Goal: Task Accomplishment & Management: Complete application form

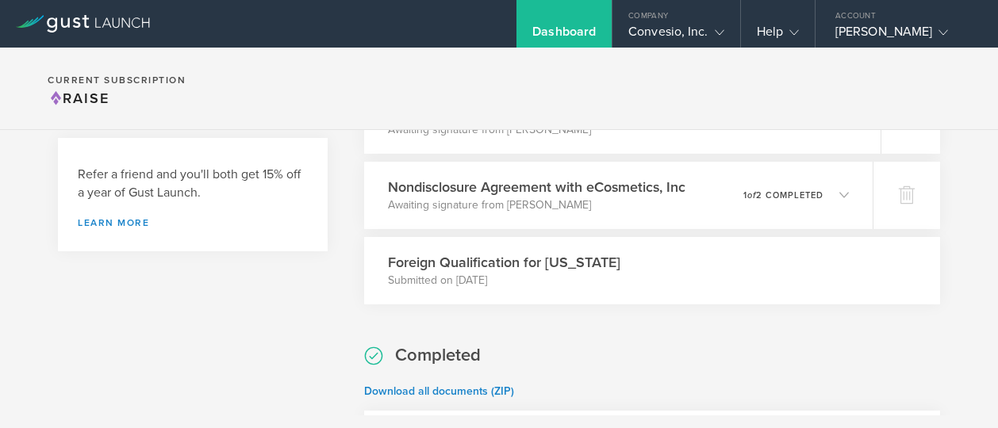
scroll to position [661, 0]
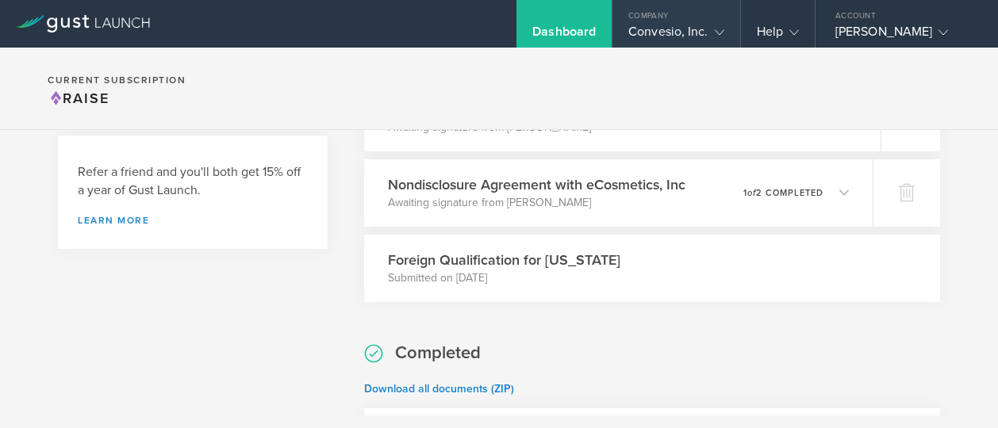
click at [692, 21] on div "Company" at bounding box center [675, 12] width 127 height 24
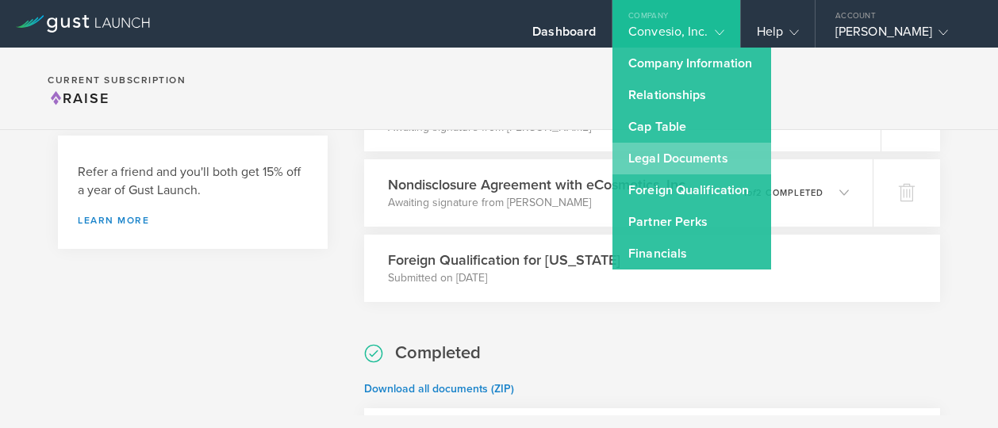
click at [637, 150] on link "Legal Documents" at bounding box center [691, 159] width 159 height 32
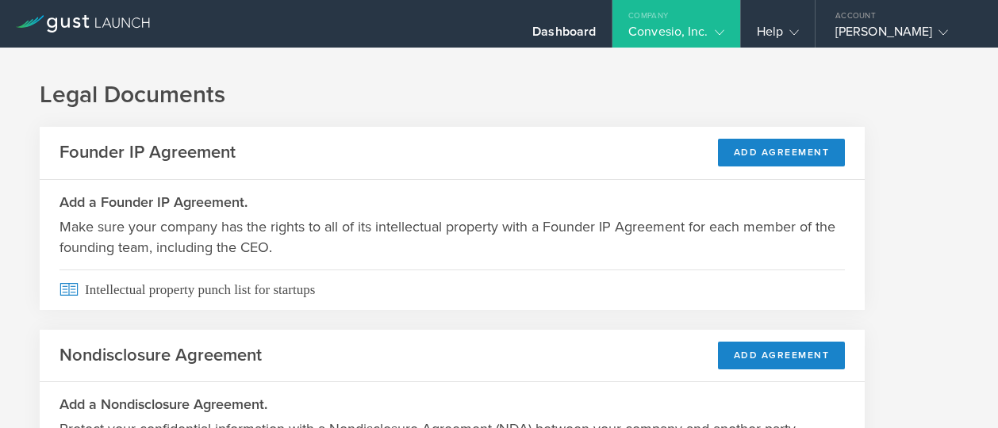
scroll to position [144, 0]
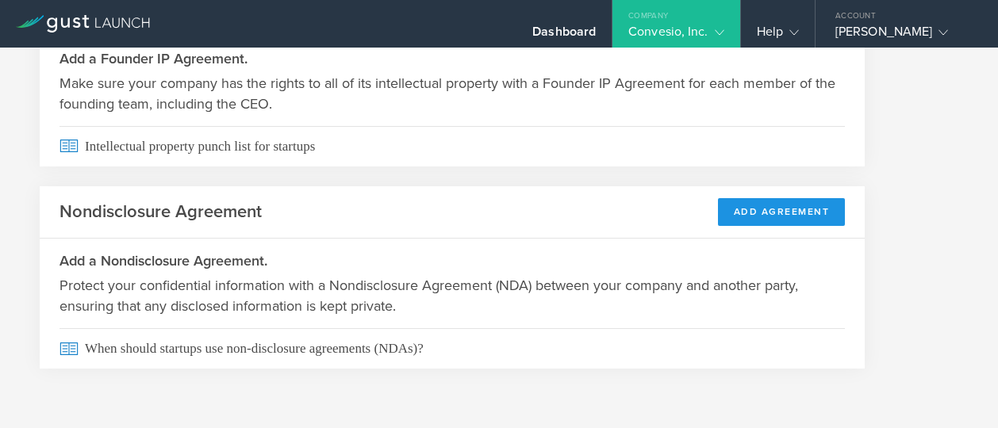
click at [786, 206] on button "Add Agreement" at bounding box center [782, 212] width 128 height 28
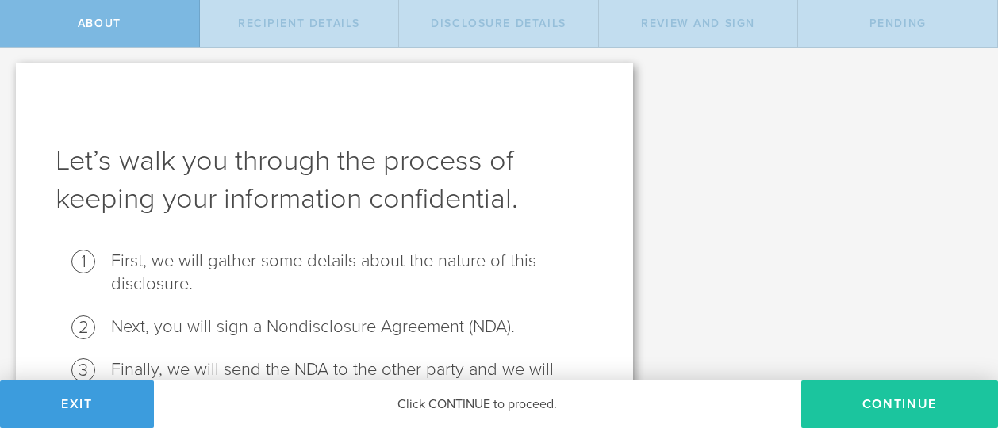
click at [935, 415] on button "Continue" at bounding box center [899, 405] width 197 height 48
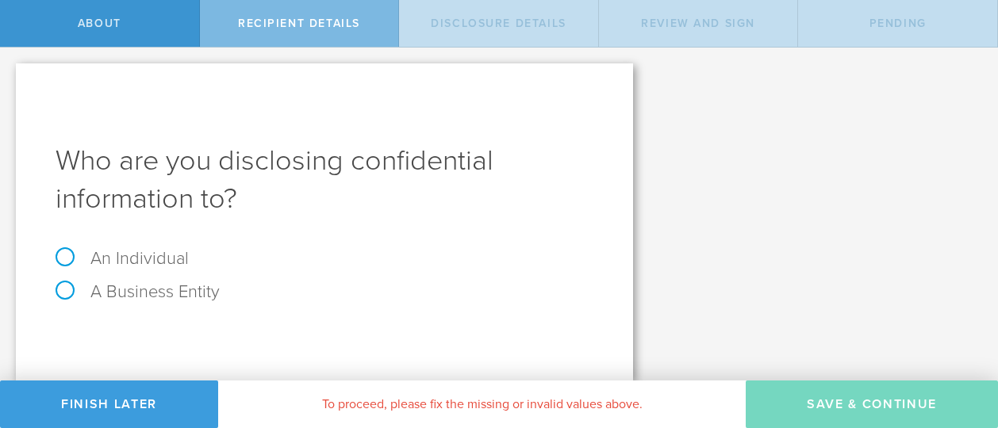
click at [151, 293] on label "A Business Entity" at bounding box center [138, 292] width 164 height 21
click at [10, 73] on input "A Business Entity" at bounding box center [5, 60] width 10 height 25
radio input "true"
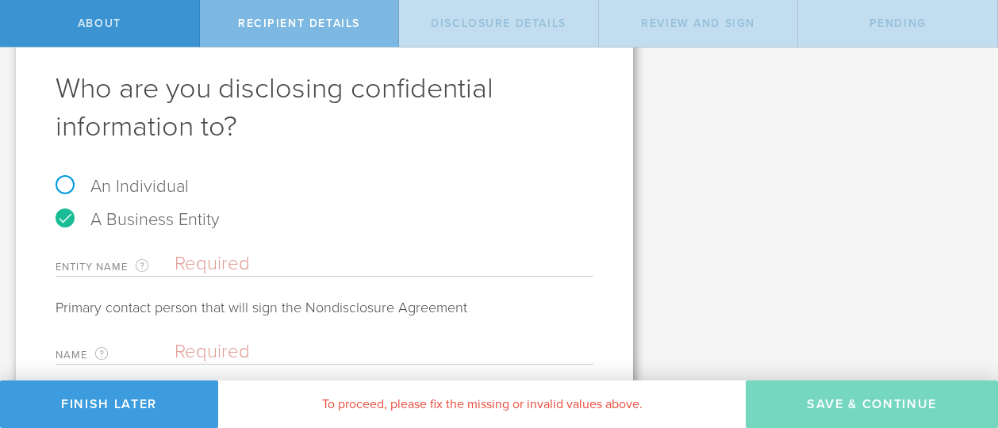
scroll to position [193, 0]
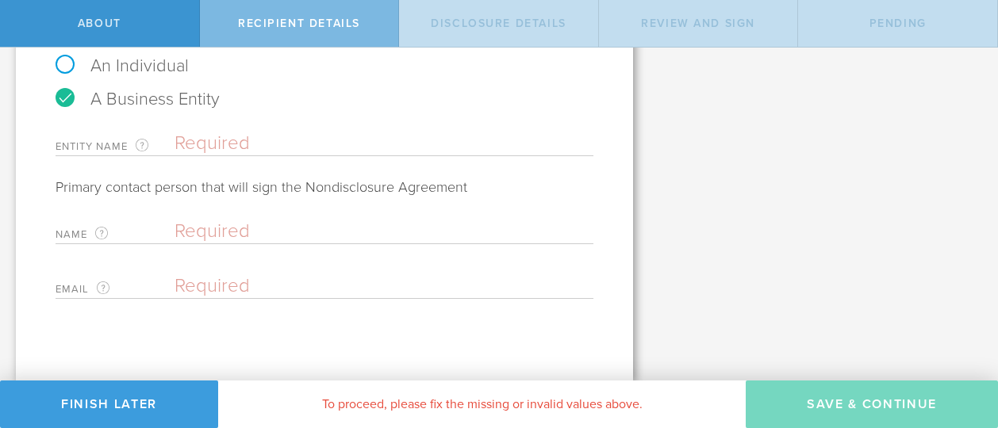
click at [254, 140] on input "text" at bounding box center [383, 144] width 419 height 24
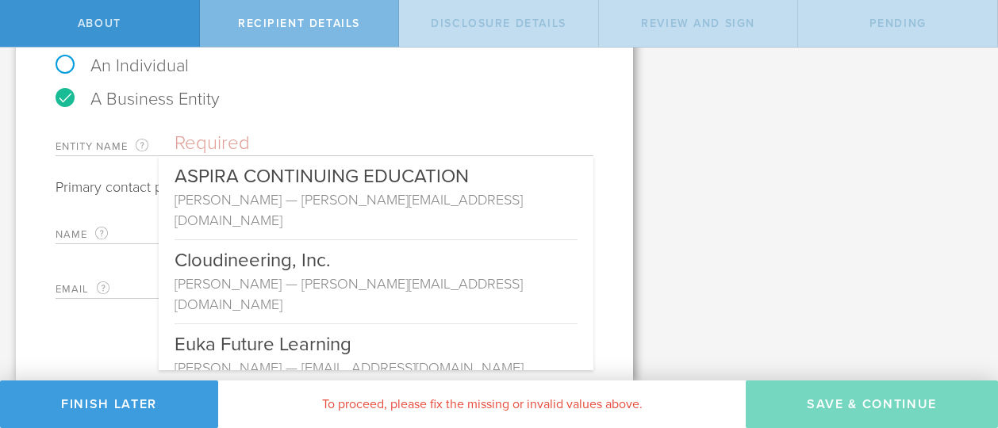
paste input "IMA CCA LLC Series A"
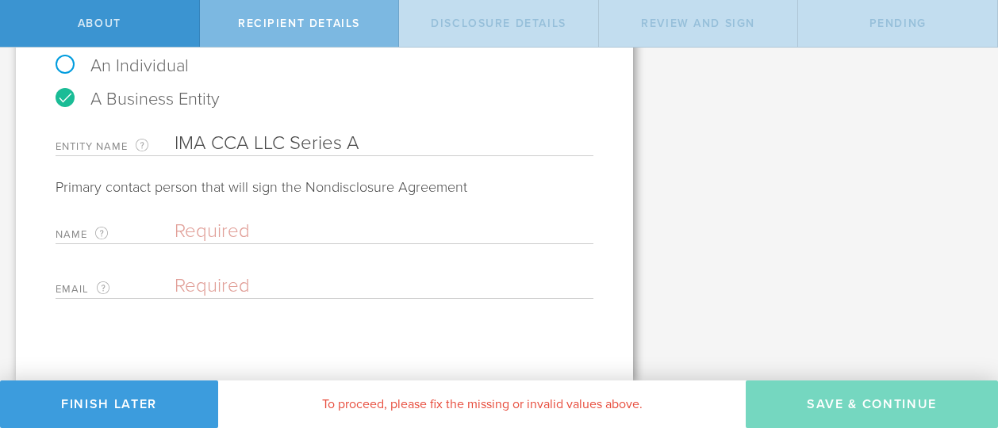
type input "IMA CCA LLC Series A"
click at [270, 236] on input "text" at bounding box center [379, 232] width 411 height 24
type input "[PERSON_NAME]"
click at [252, 284] on input "email" at bounding box center [379, 286] width 411 height 24
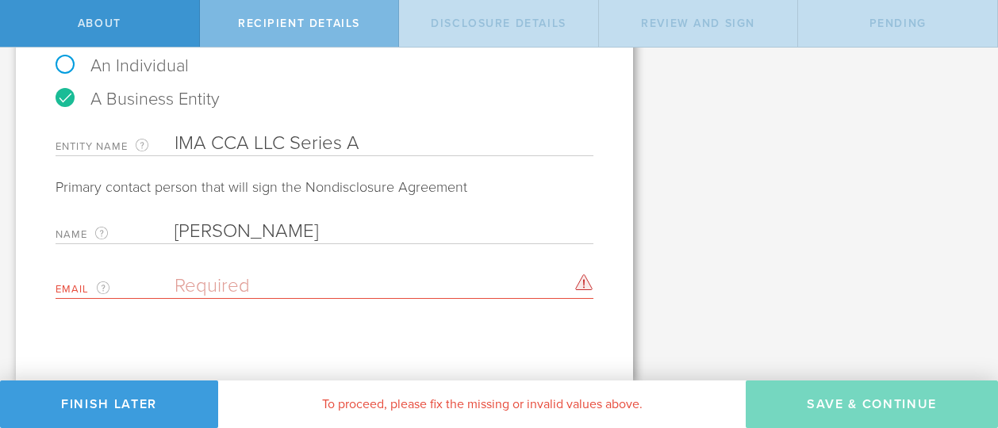
paste input "[PERSON_NAME][EMAIL_ADDRESS][DOMAIN_NAME]"
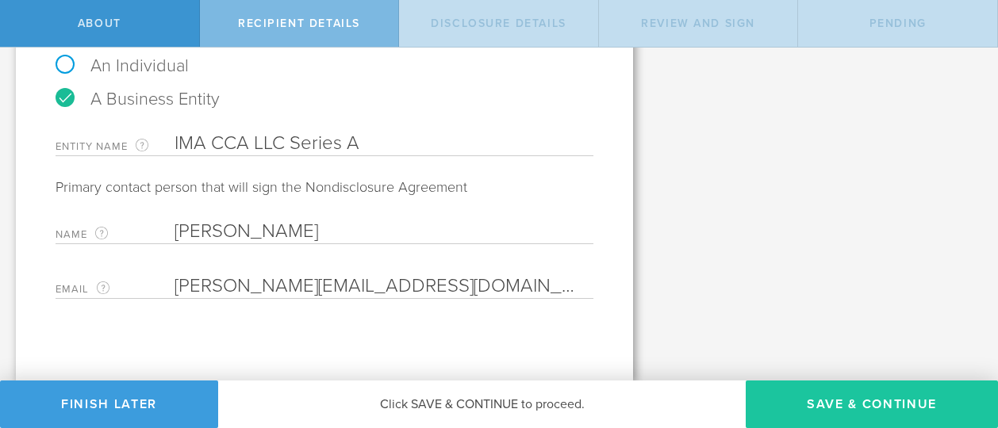
type input "[PERSON_NAME][EMAIL_ADDRESS][DOMAIN_NAME]"
click at [858, 408] on button "Save & Continue" at bounding box center [872, 405] width 252 height 48
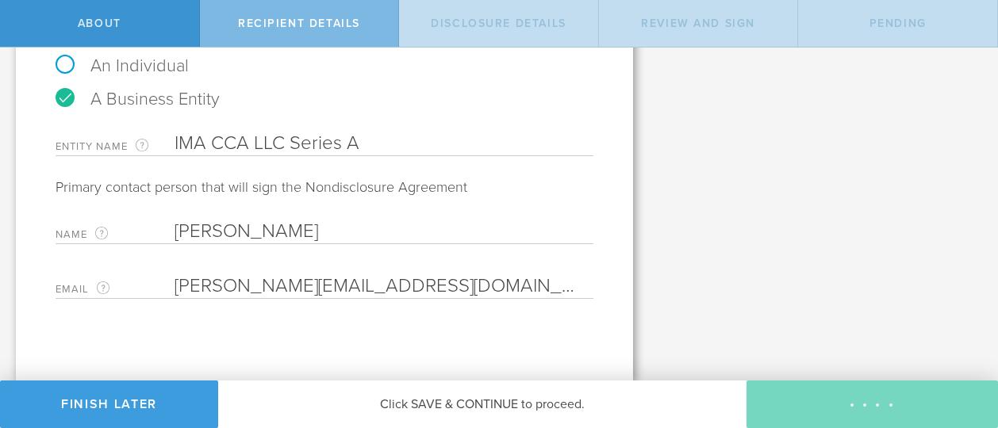
select select "string:5 years"
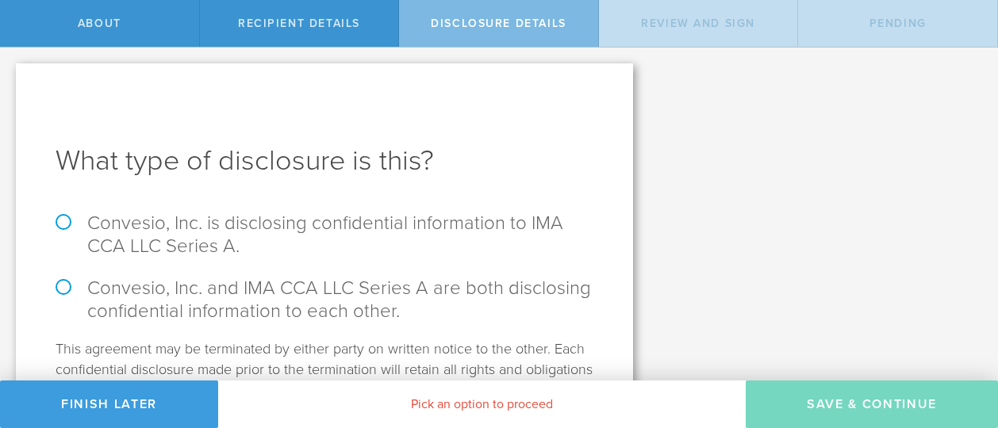
click at [63, 286] on label "Convesio, Inc. and IMA CCA LLC Series A are both disclosing confidential inform…" at bounding box center [325, 300] width 538 height 46
click at [10, 81] on input "Convesio, Inc. and IMA CCA LLC Series A are both disclosing confidential inform…" at bounding box center [5, 64] width 10 height 33
radio input "true"
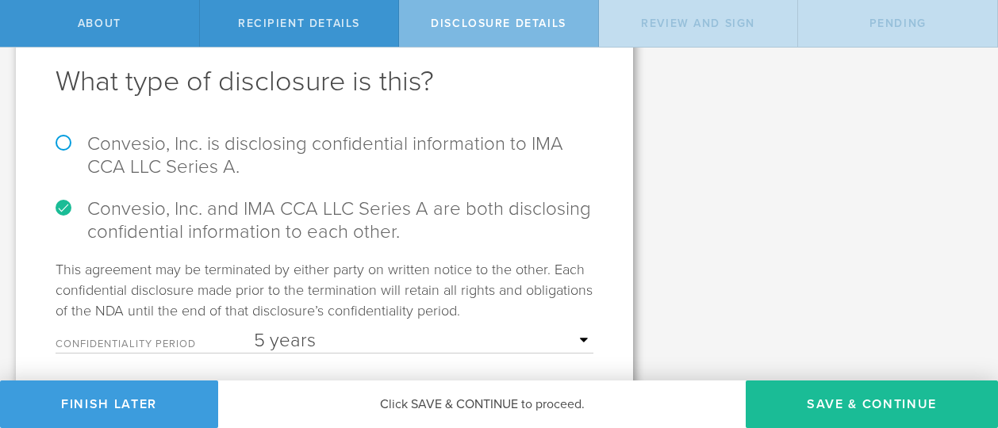
scroll to position [134, 0]
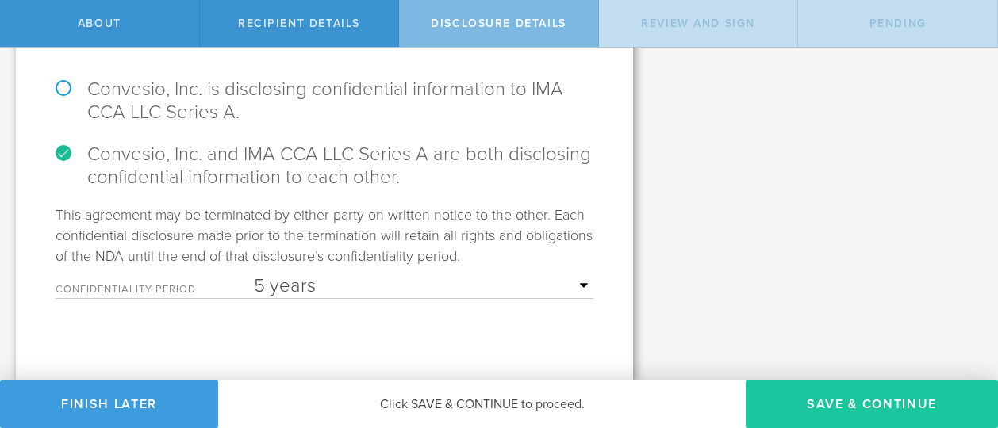
click at [820, 399] on button "Save & Continue" at bounding box center [872, 405] width 252 height 48
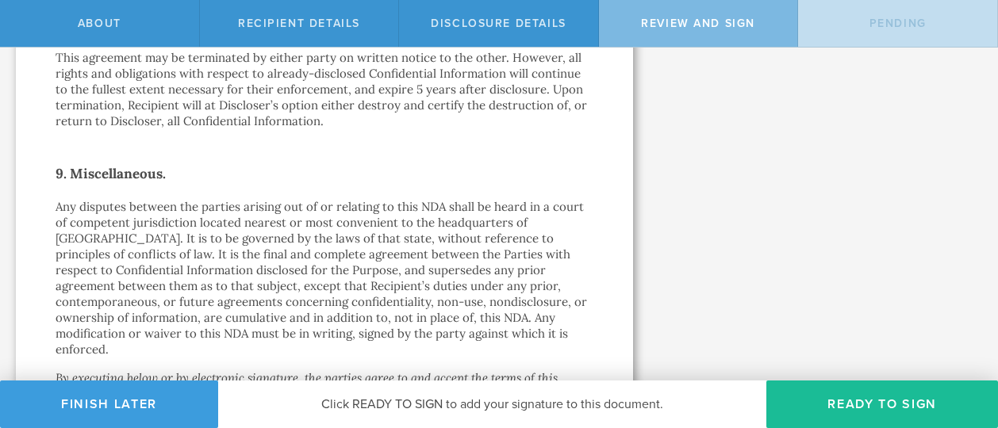
scroll to position [1649, 0]
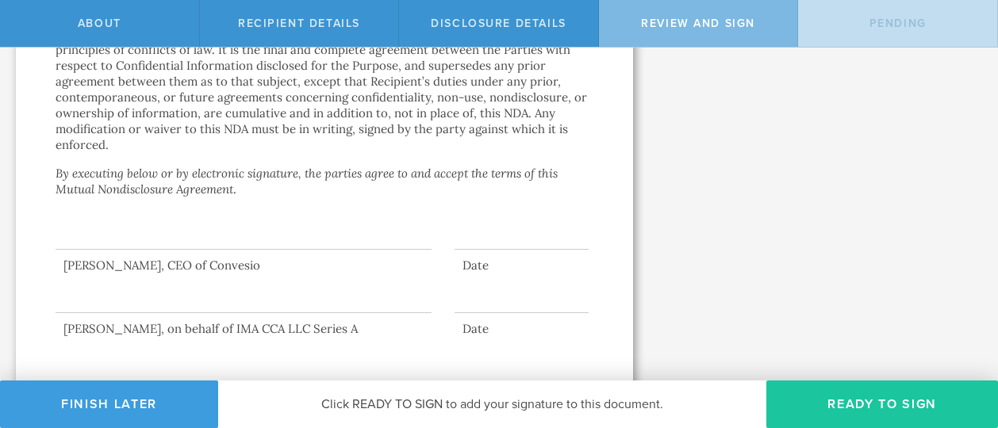
click at [864, 402] on button "Ready to Sign" at bounding box center [882, 405] width 232 height 48
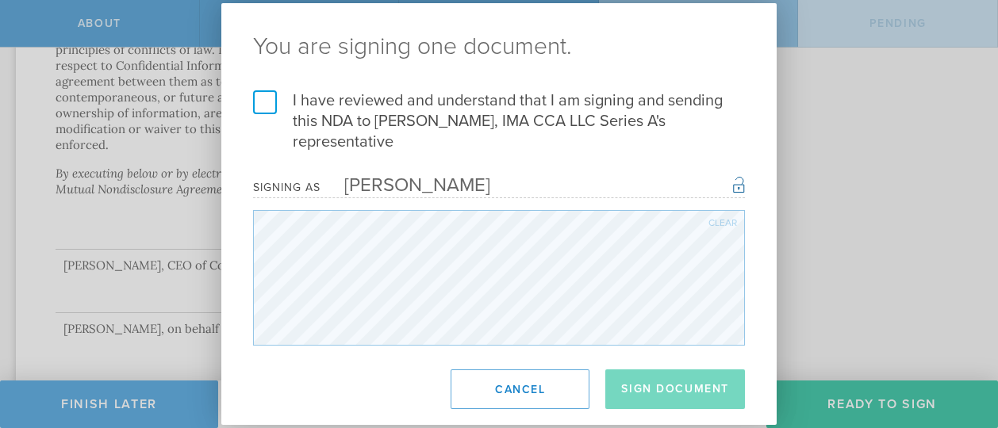
click at [267, 104] on label "I have reviewed and understand that I am signing and sending this NDA to [PERSO…" at bounding box center [499, 121] width 492 height 62
click at [0, 0] on input "I have reviewed and understand that I am signing and sending this NDA to Martin…" at bounding box center [0, 0] width 0 height 0
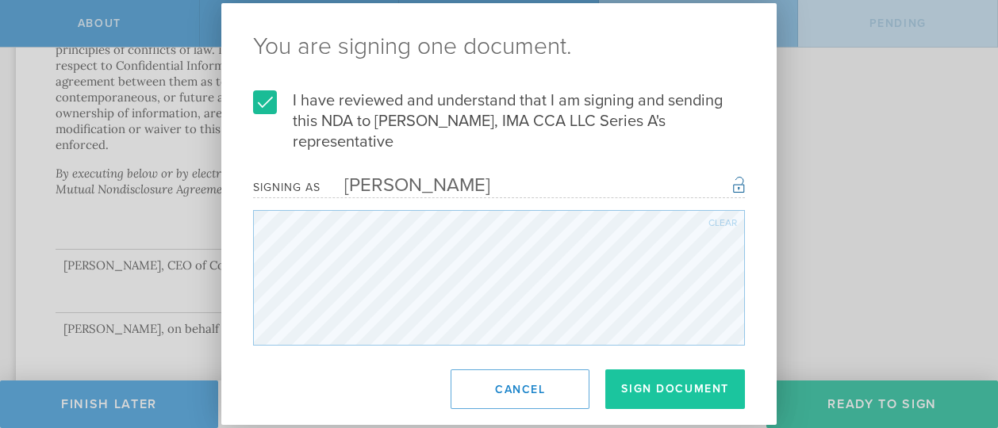
click at [643, 394] on button "Sign Document" at bounding box center [675, 390] width 140 height 40
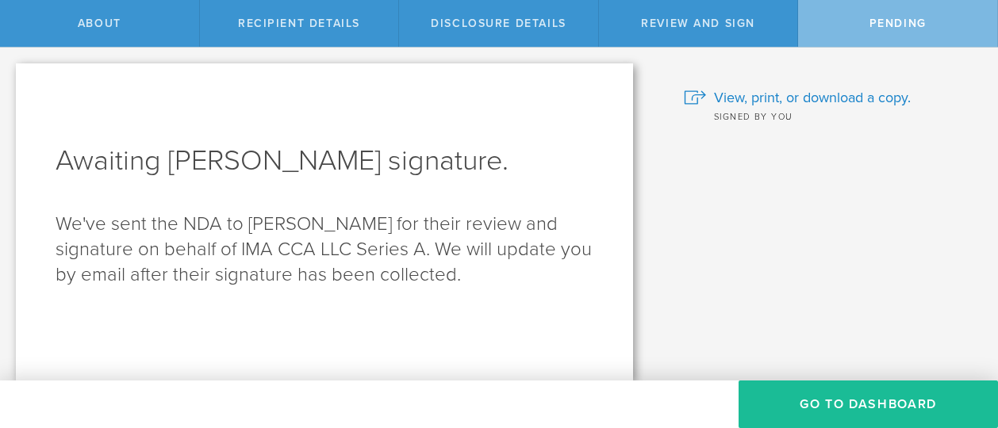
scroll to position [0, 0]
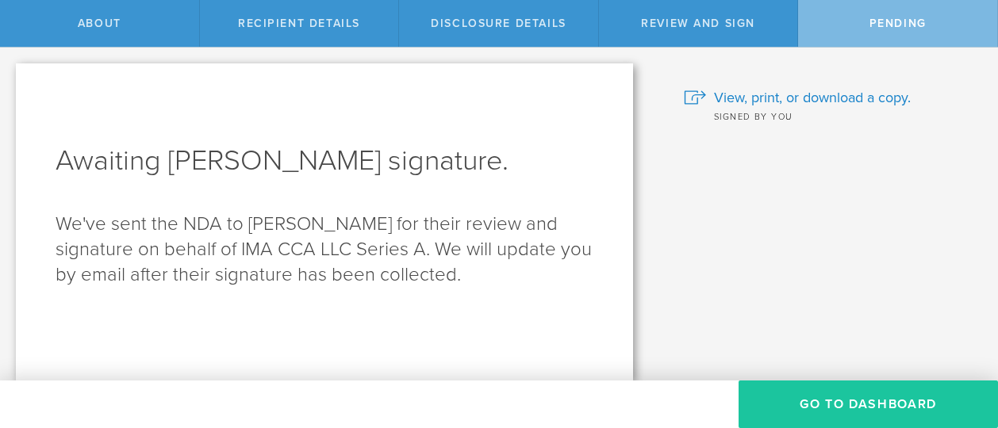
click at [847, 396] on button "Go to dashboard" at bounding box center [867, 405] width 259 height 48
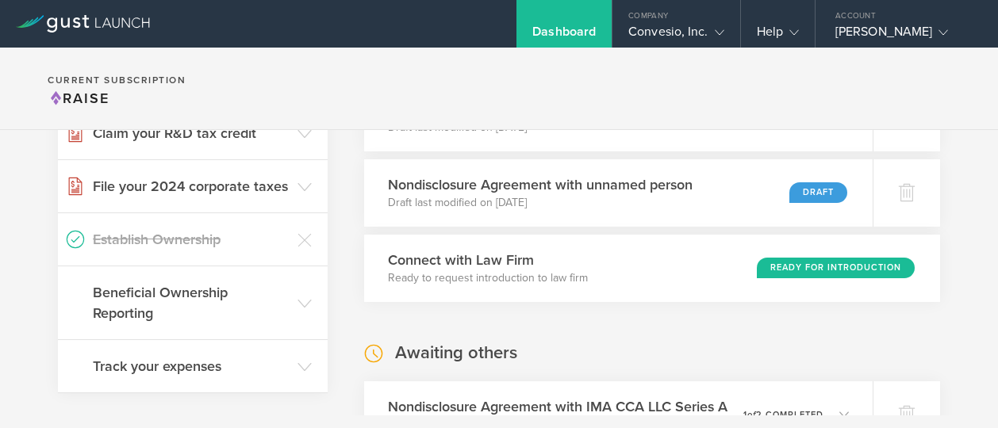
scroll to position [366, 0]
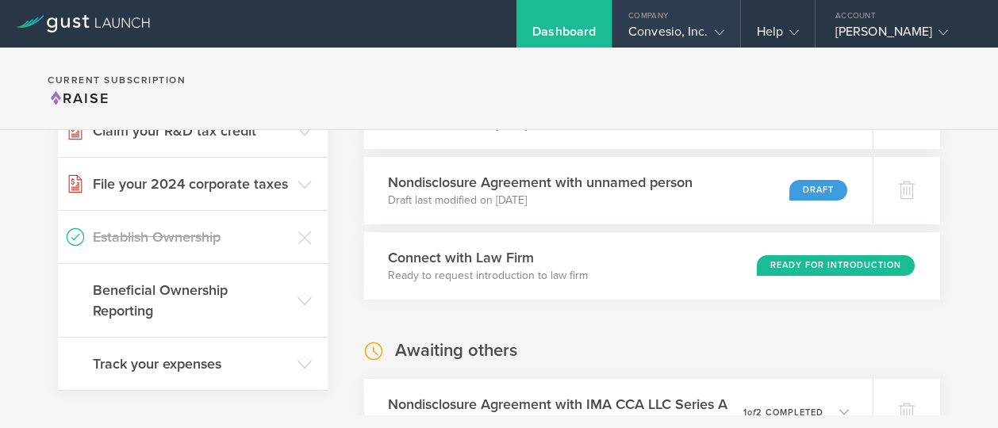
click at [661, 24] on div "Convesio, Inc." at bounding box center [675, 36] width 95 height 24
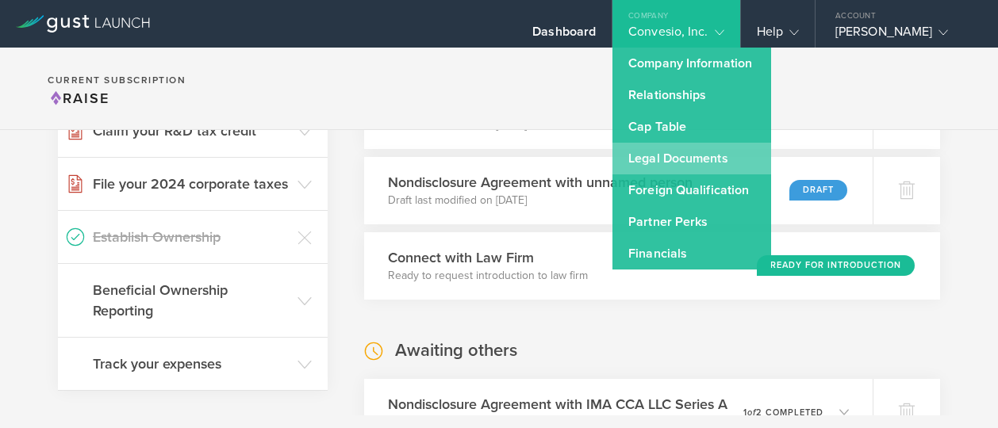
click at [662, 164] on link "Legal Documents" at bounding box center [691, 159] width 159 height 32
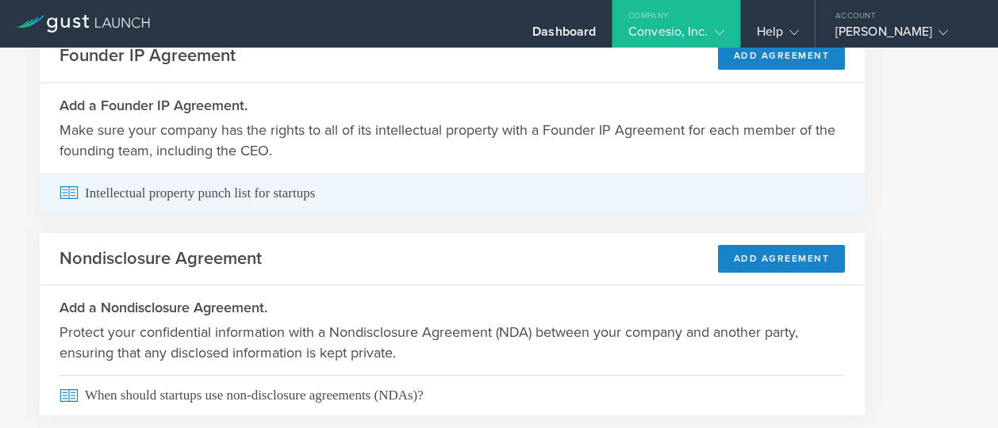
scroll to position [127, 0]
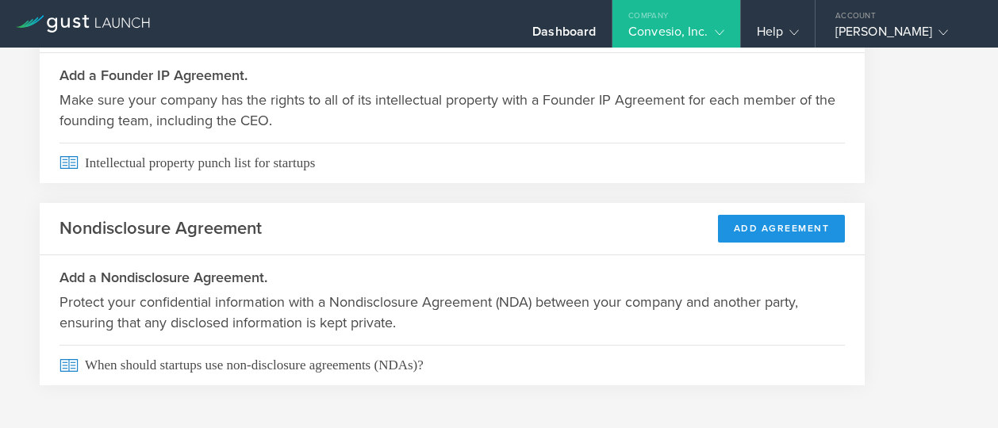
click at [762, 227] on button "Add Agreement" at bounding box center [782, 229] width 128 height 28
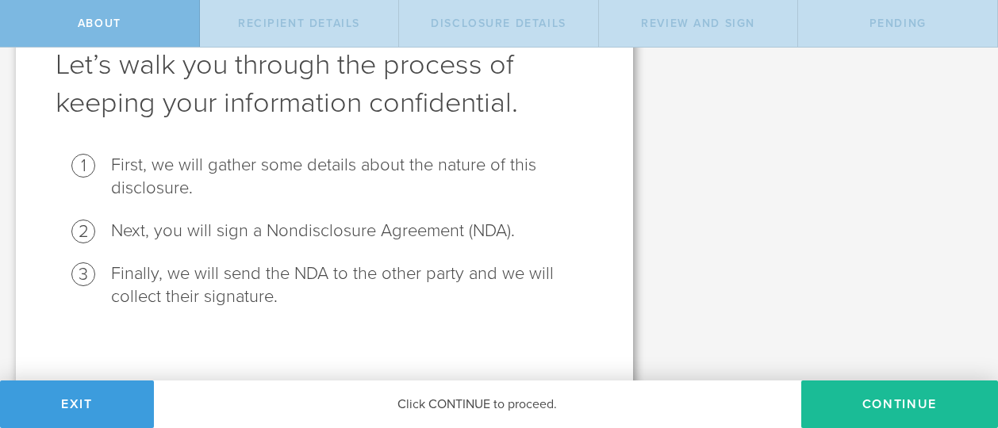
scroll to position [103, 0]
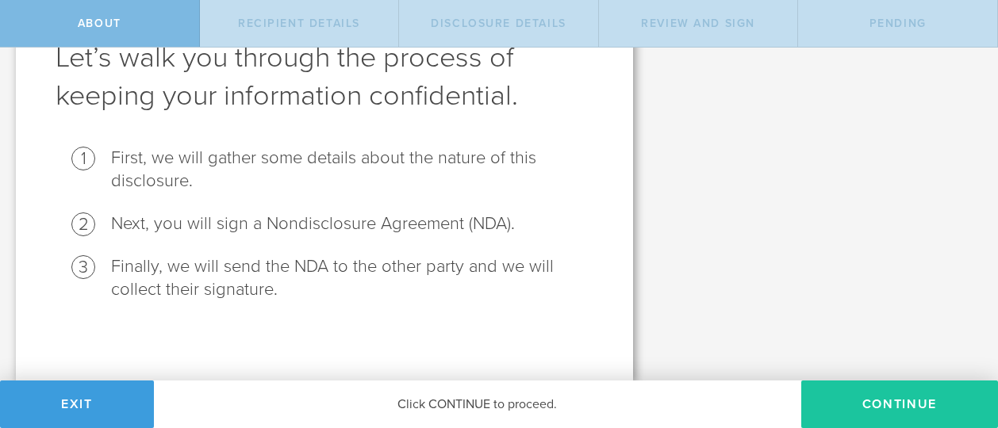
click at [870, 412] on button "Continue" at bounding box center [899, 405] width 197 height 48
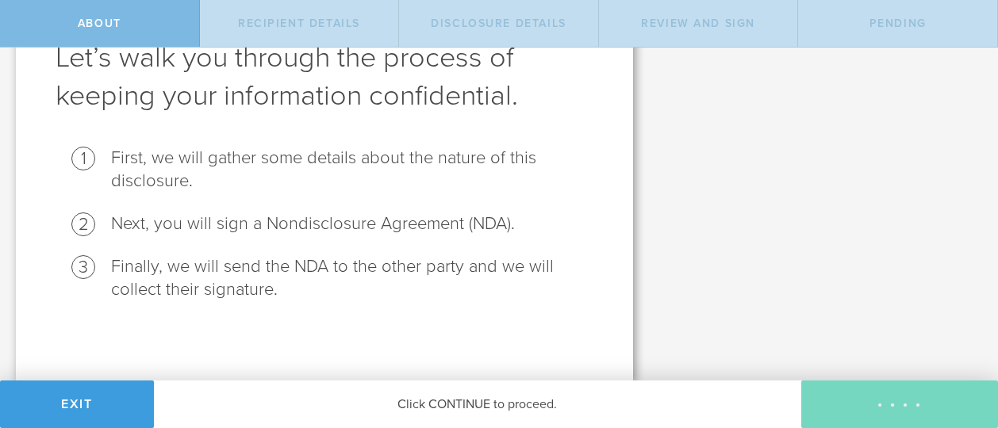
scroll to position [0, 0]
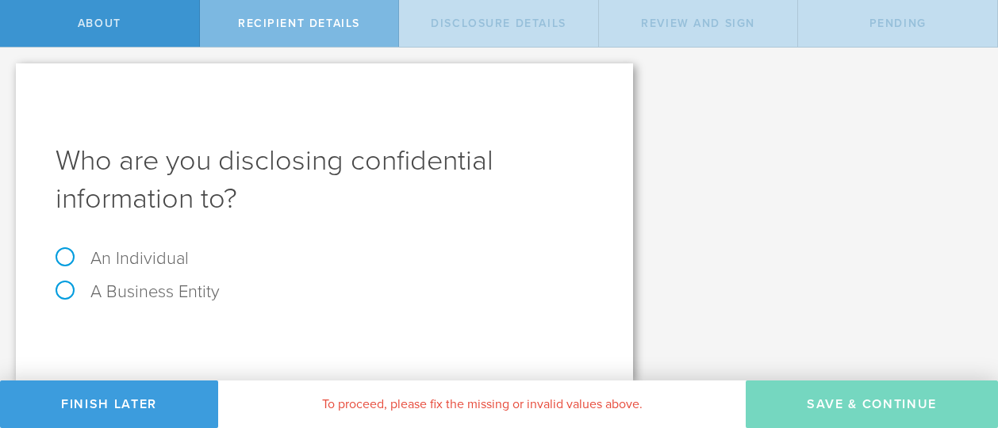
click at [67, 252] on label "An Individual" at bounding box center [122, 258] width 133 height 21
click at [10, 73] on input "An Individual" at bounding box center [5, 60] width 10 height 25
radio input "true"
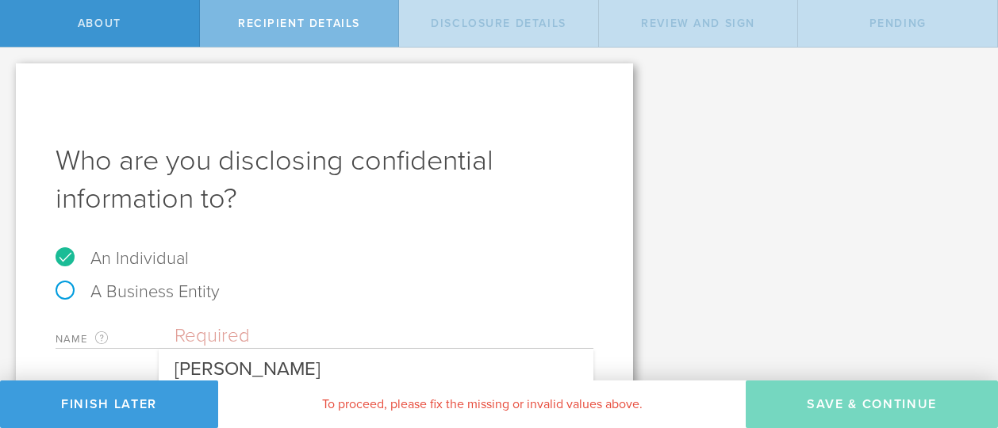
click at [319, 336] on input "text" at bounding box center [383, 336] width 419 height 24
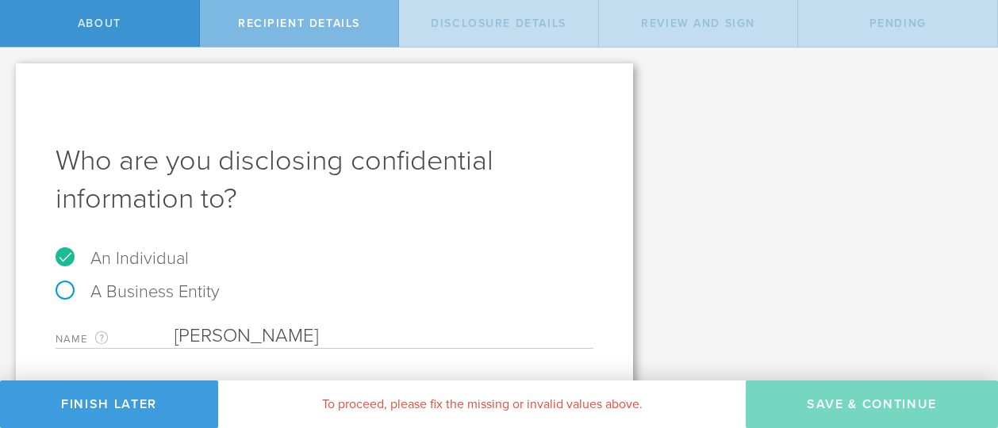
scroll to position [105, 0]
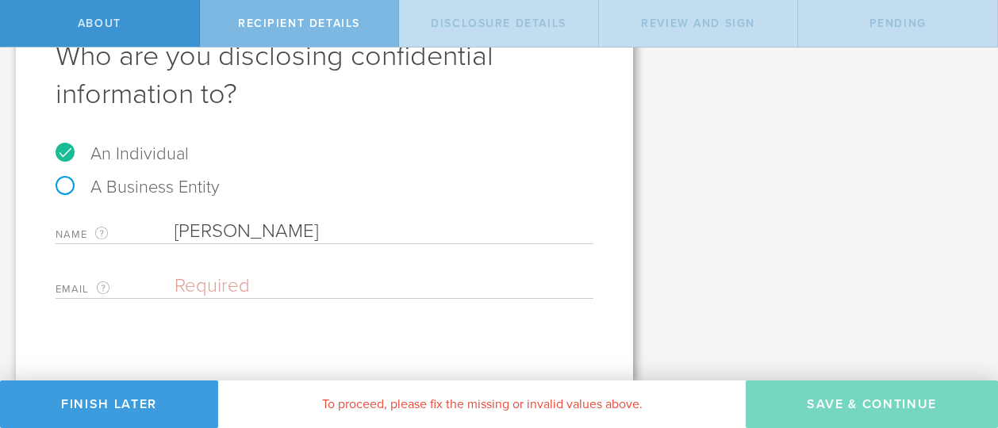
type input "Leza Khemmoro"
click at [342, 288] on input "email" at bounding box center [379, 286] width 411 height 24
